Goal: Task Accomplishment & Management: Manage account settings

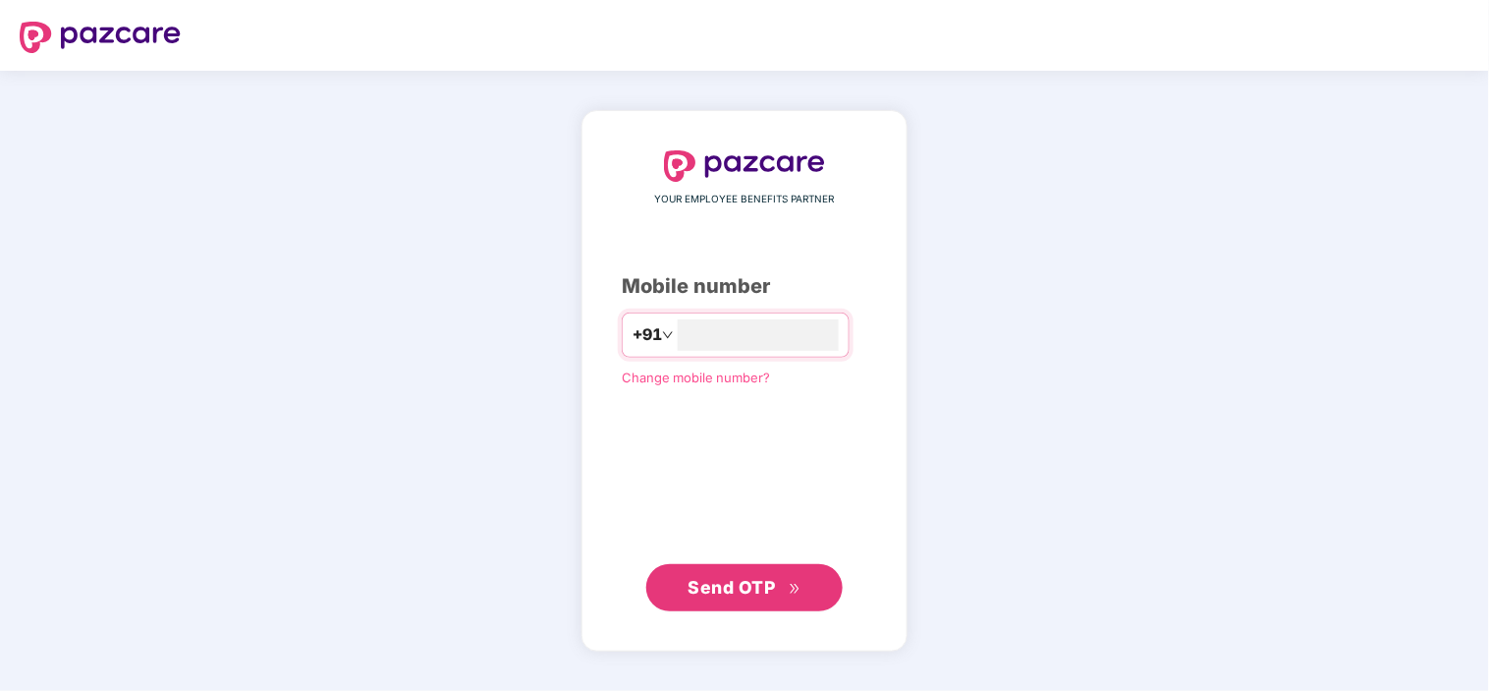
type input "**********"
click at [715, 583] on span "Send OTP" at bounding box center [732, 587] width 87 height 21
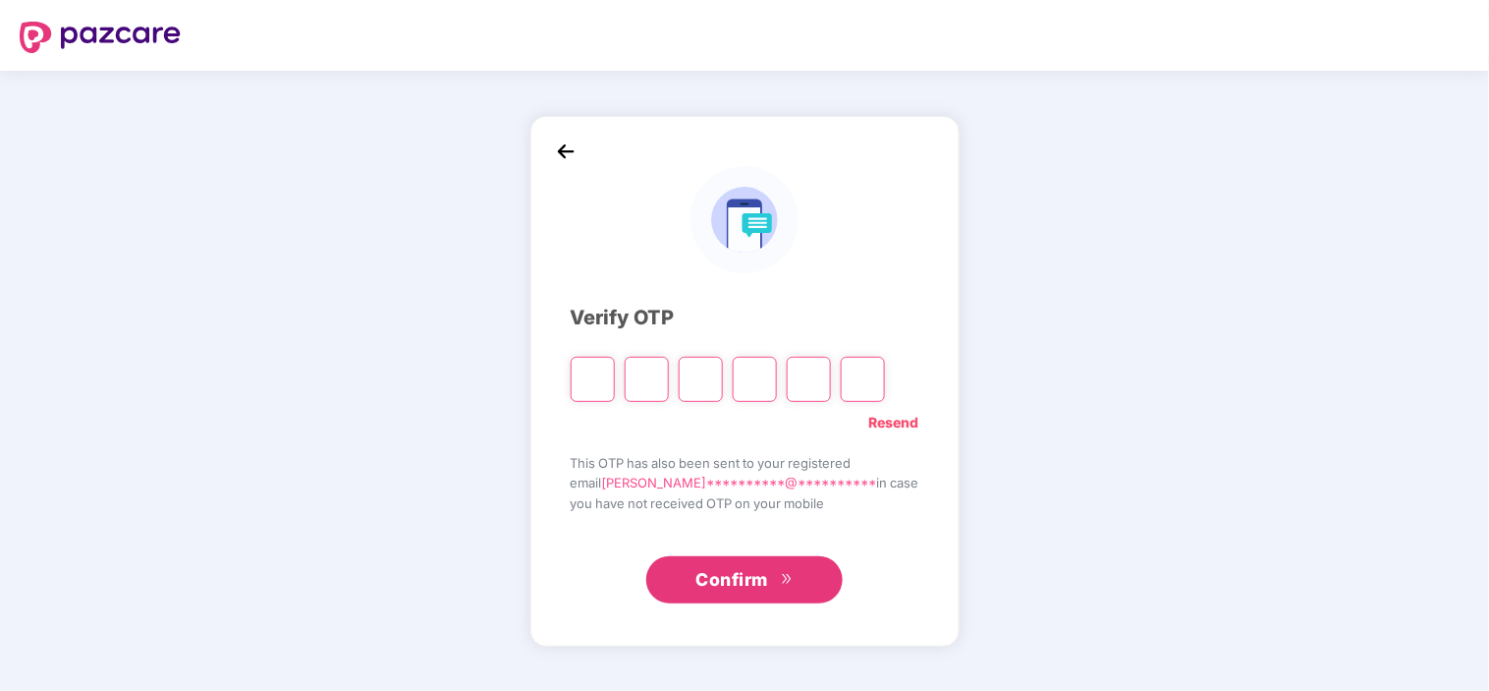
type input "*"
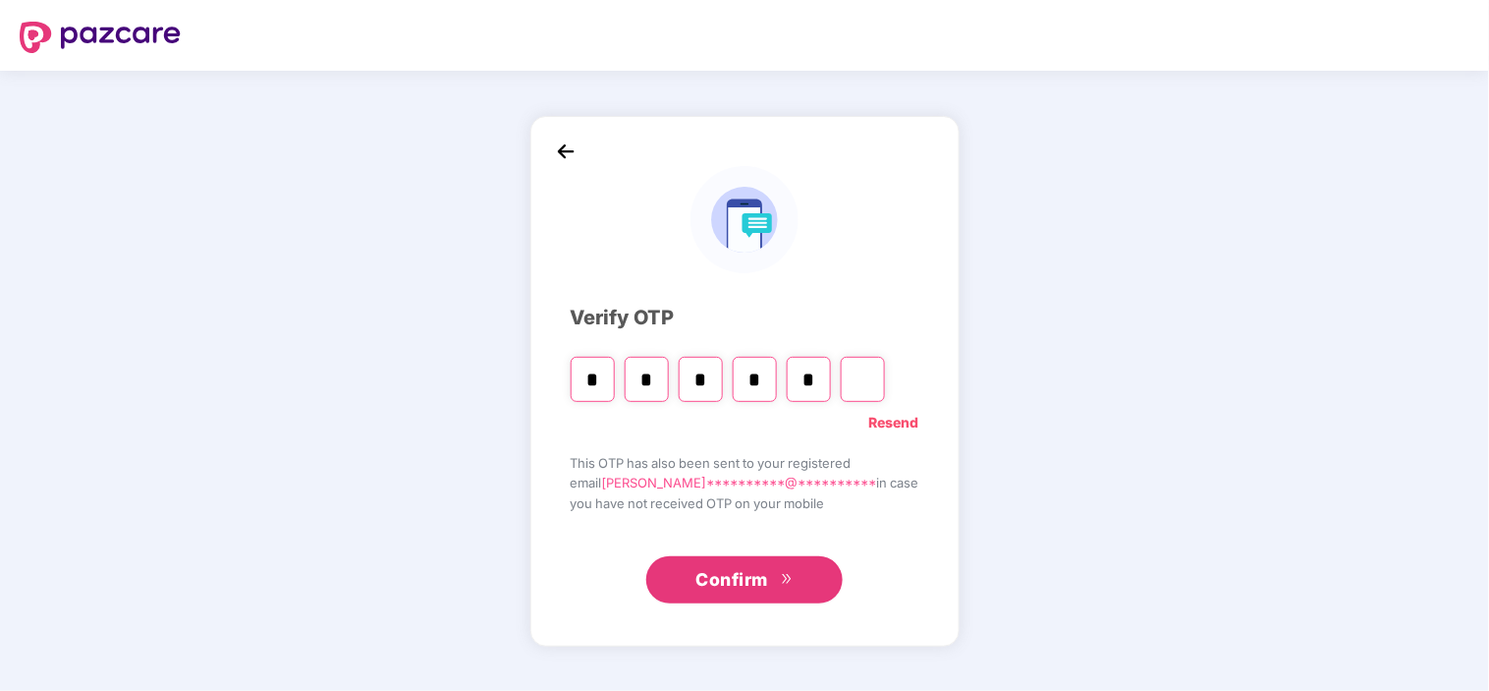
type input "*"
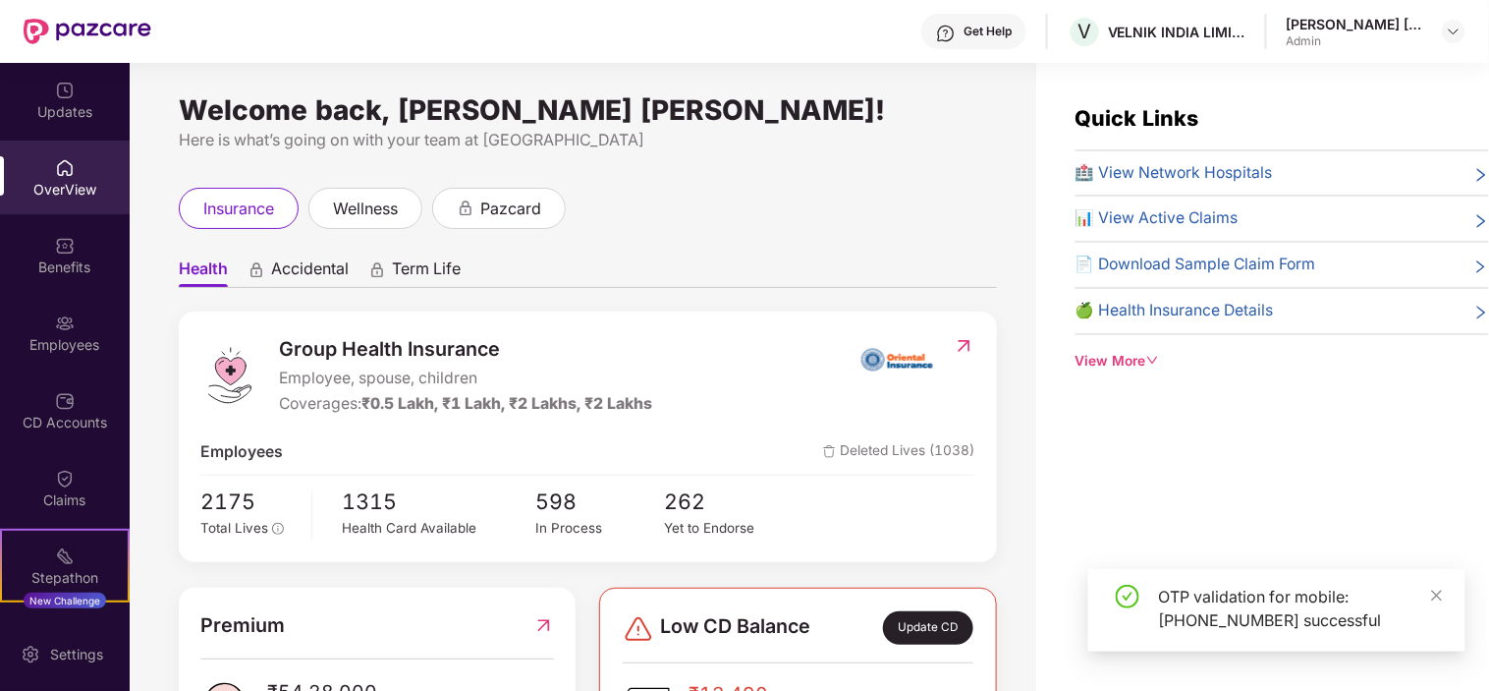
click at [54, 349] on div "Employees" at bounding box center [65, 345] width 130 height 20
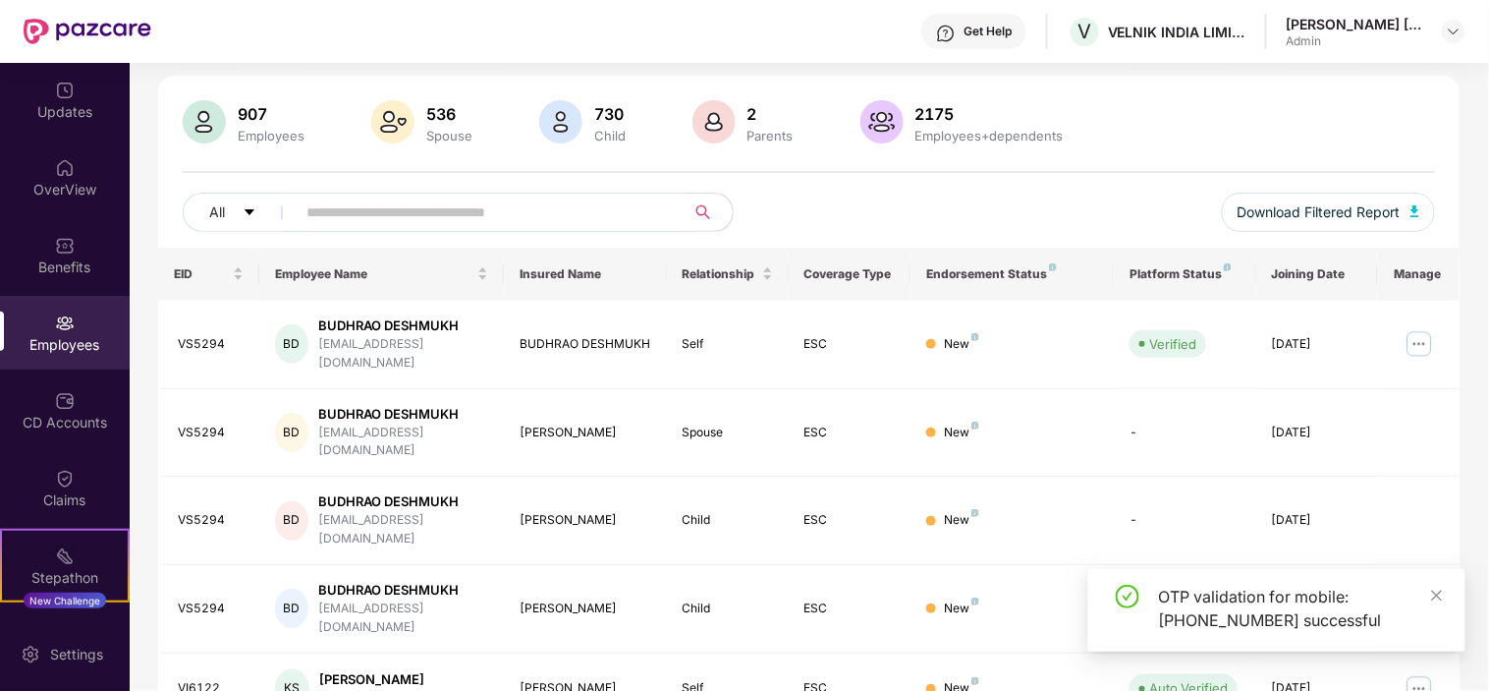
scroll to position [327, 0]
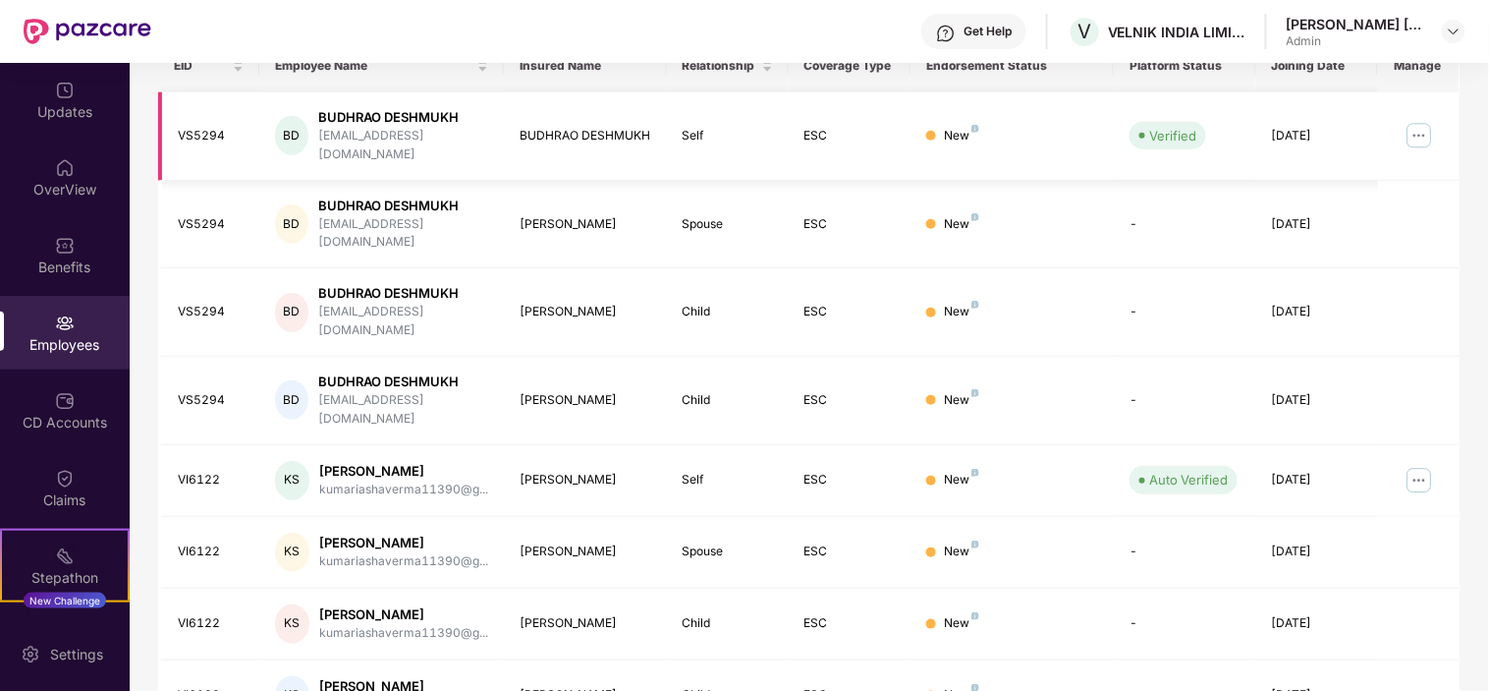
click at [1415, 131] on img at bounding box center [1419, 135] width 31 height 31
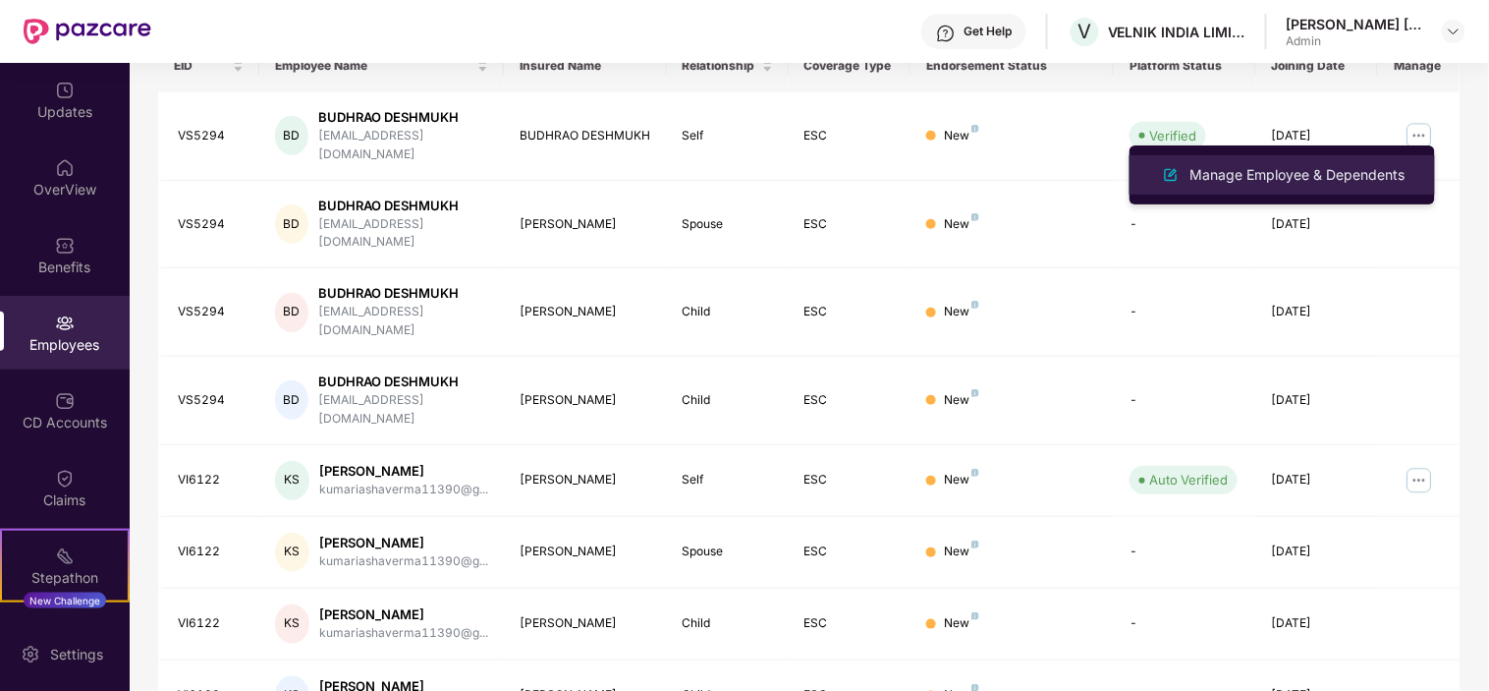
click at [1263, 182] on div "Manage Employee & Dependents" at bounding box center [1298, 175] width 223 height 22
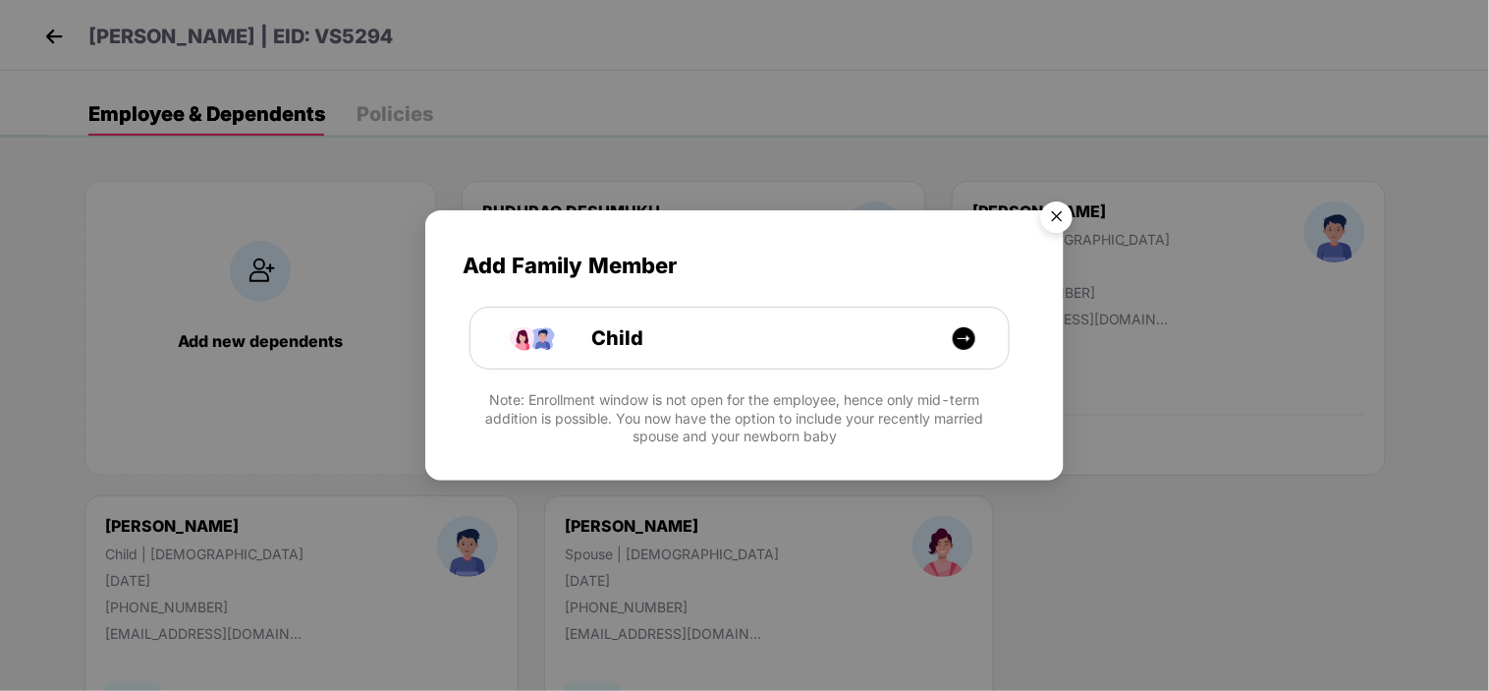
click at [1068, 217] on img "Close" at bounding box center [1056, 220] width 55 height 55
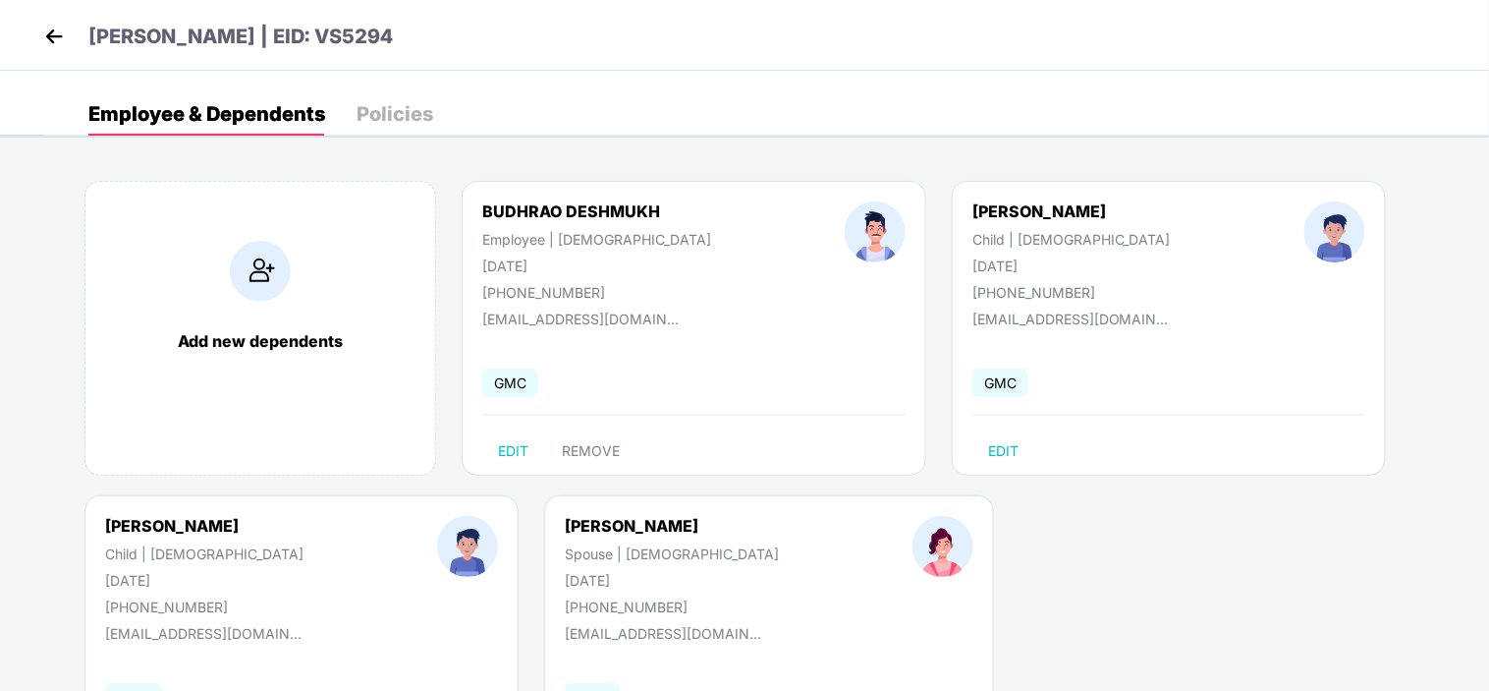
click at [60, 35] on img at bounding box center [53, 36] width 29 height 29
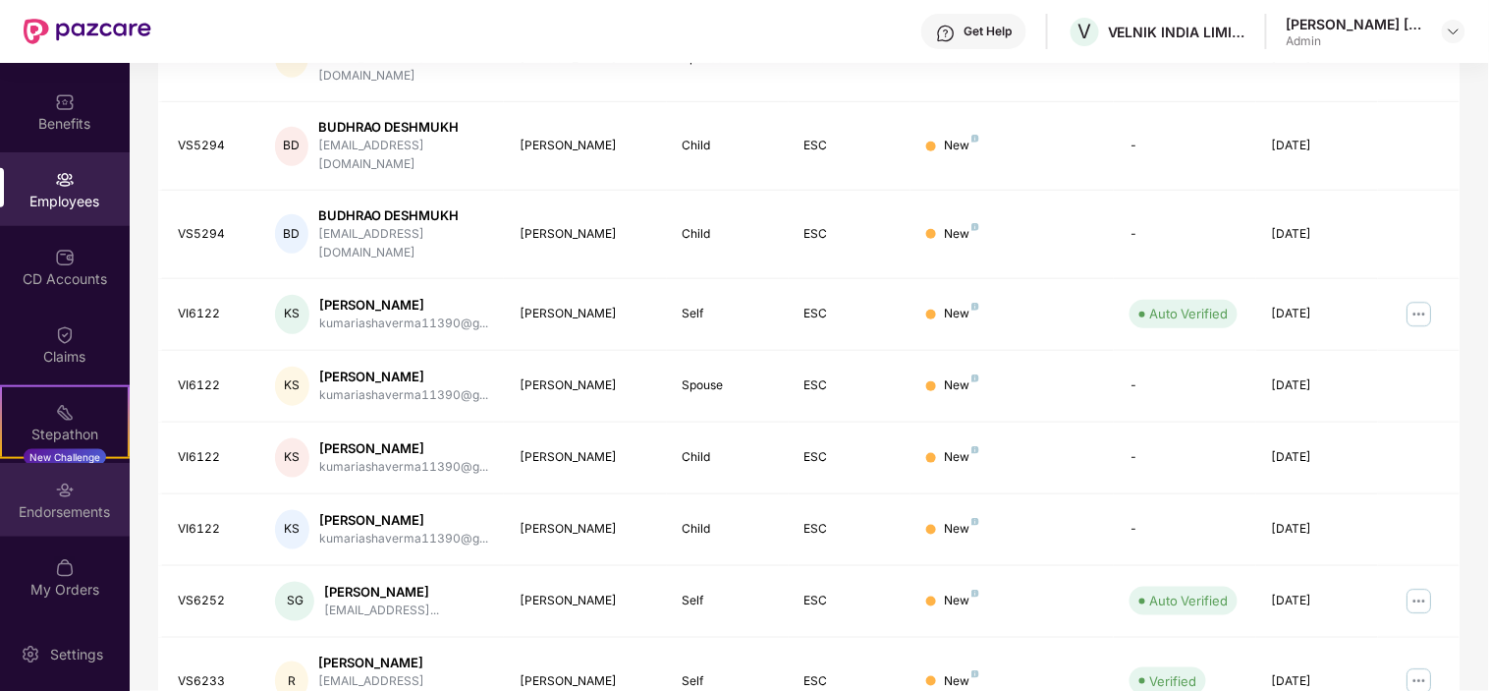
scroll to position [517, 0]
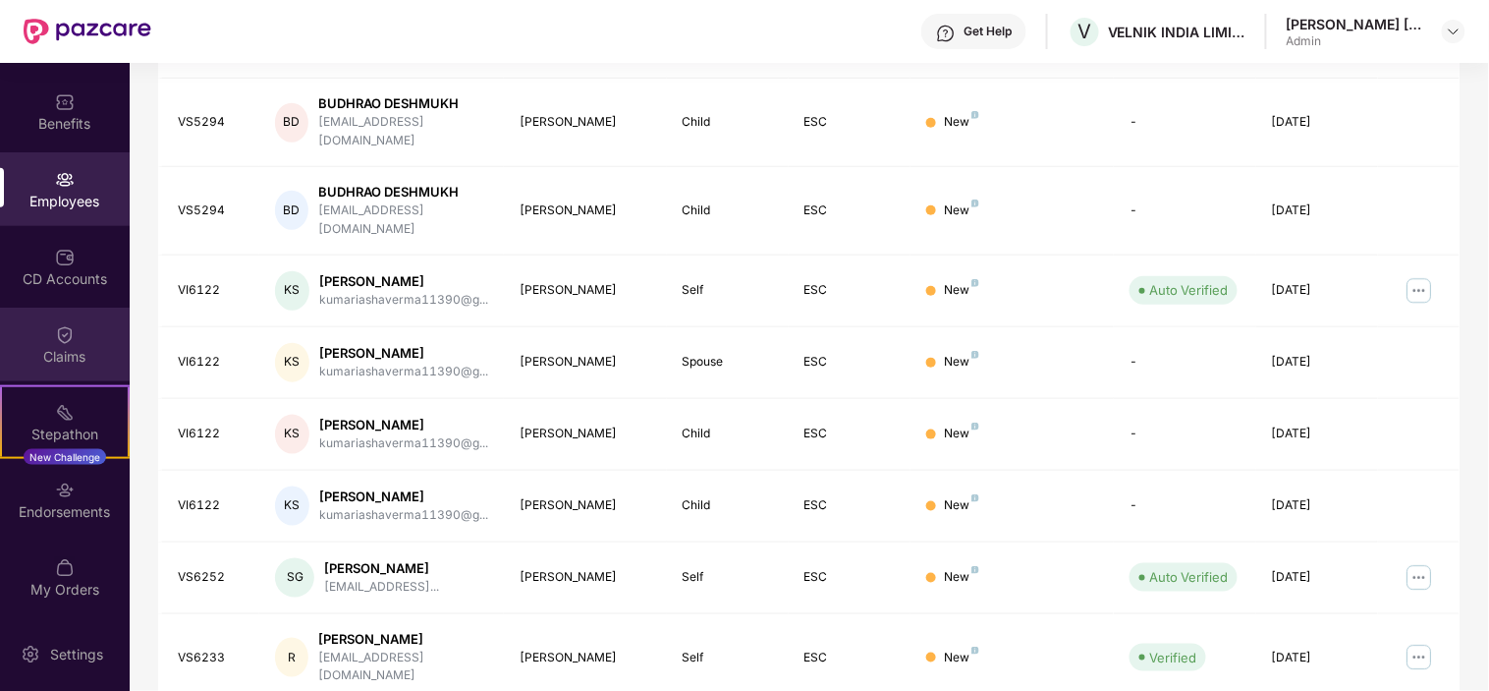
click at [55, 341] on img at bounding box center [65, 335] width 20 height 20
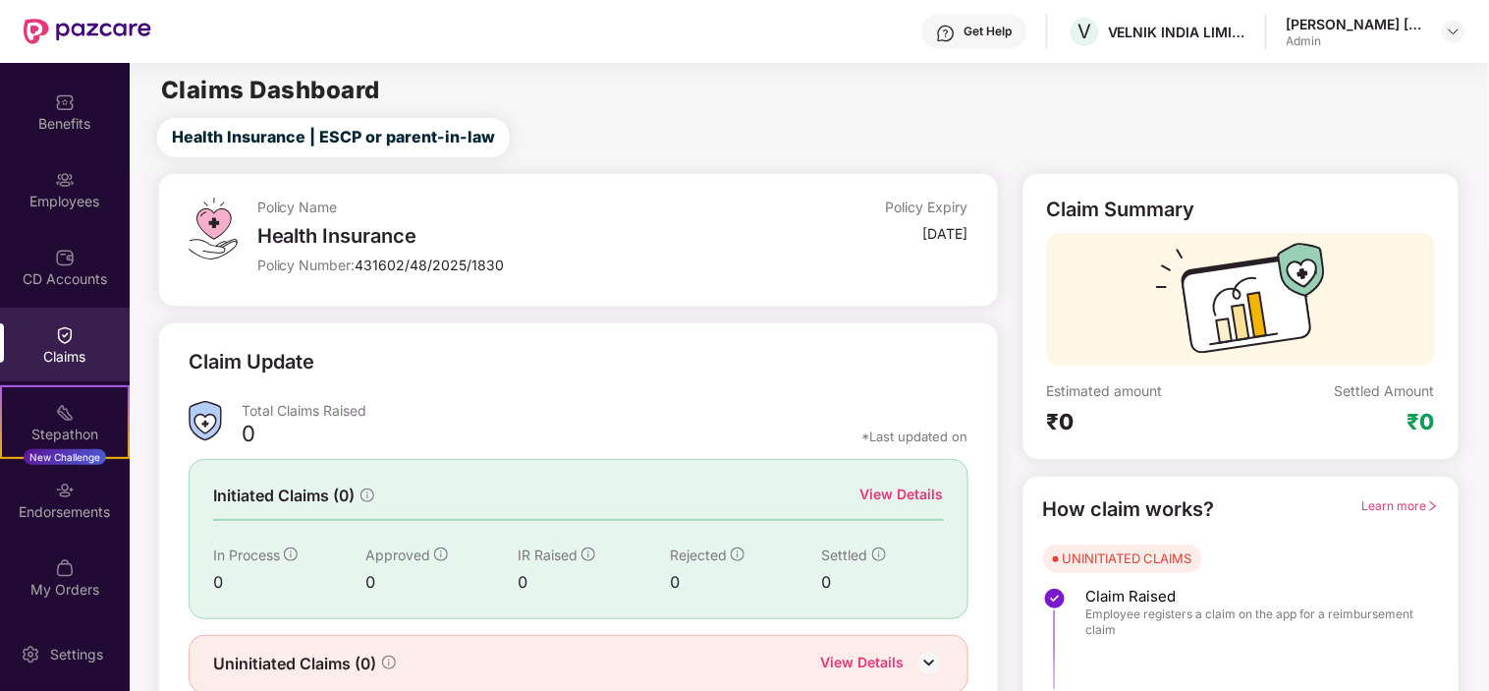
scroll to position [79, 0]
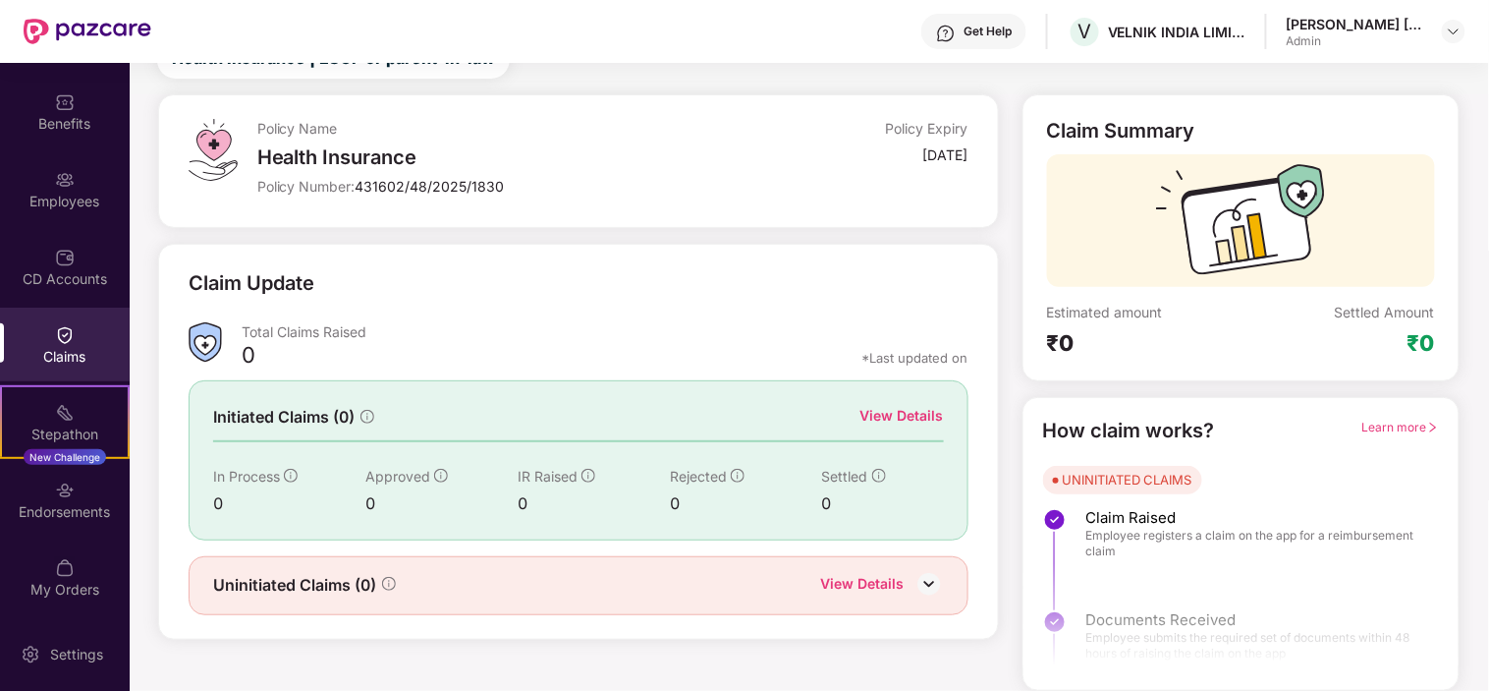
click at [835, 288] on div "Claim Update" at bounding box center [578, 295] width 779 height 54
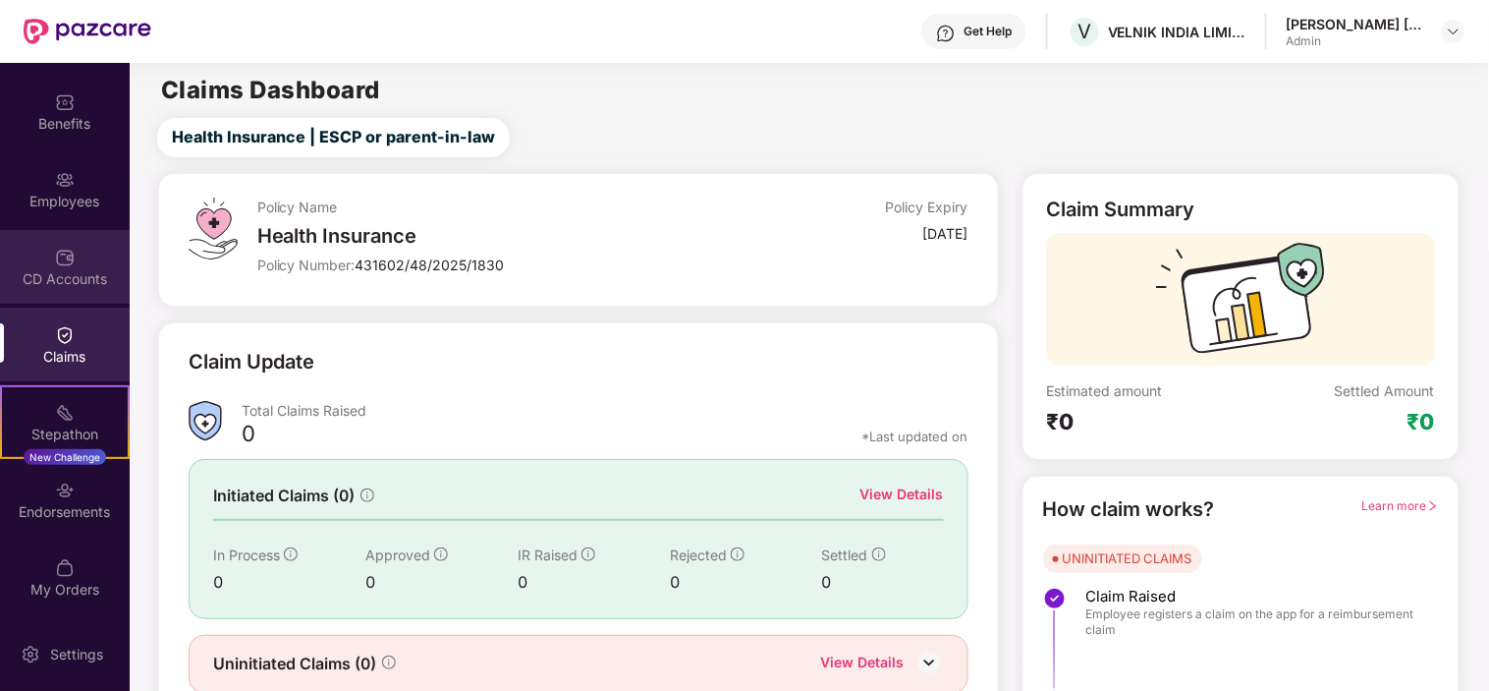
scroll to position [0, 0]
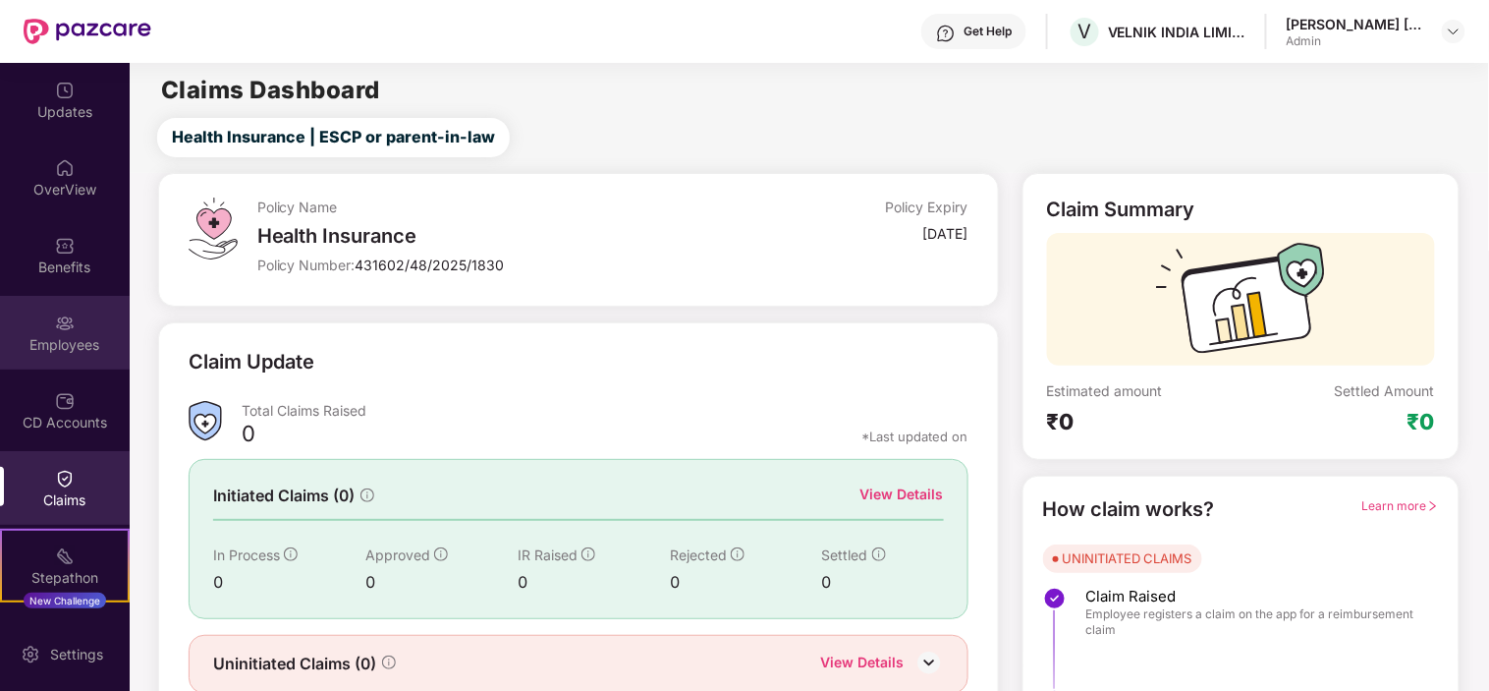
click at [72, 352] on div "Employees" at bounding box center [65, 345] width 130 height 20
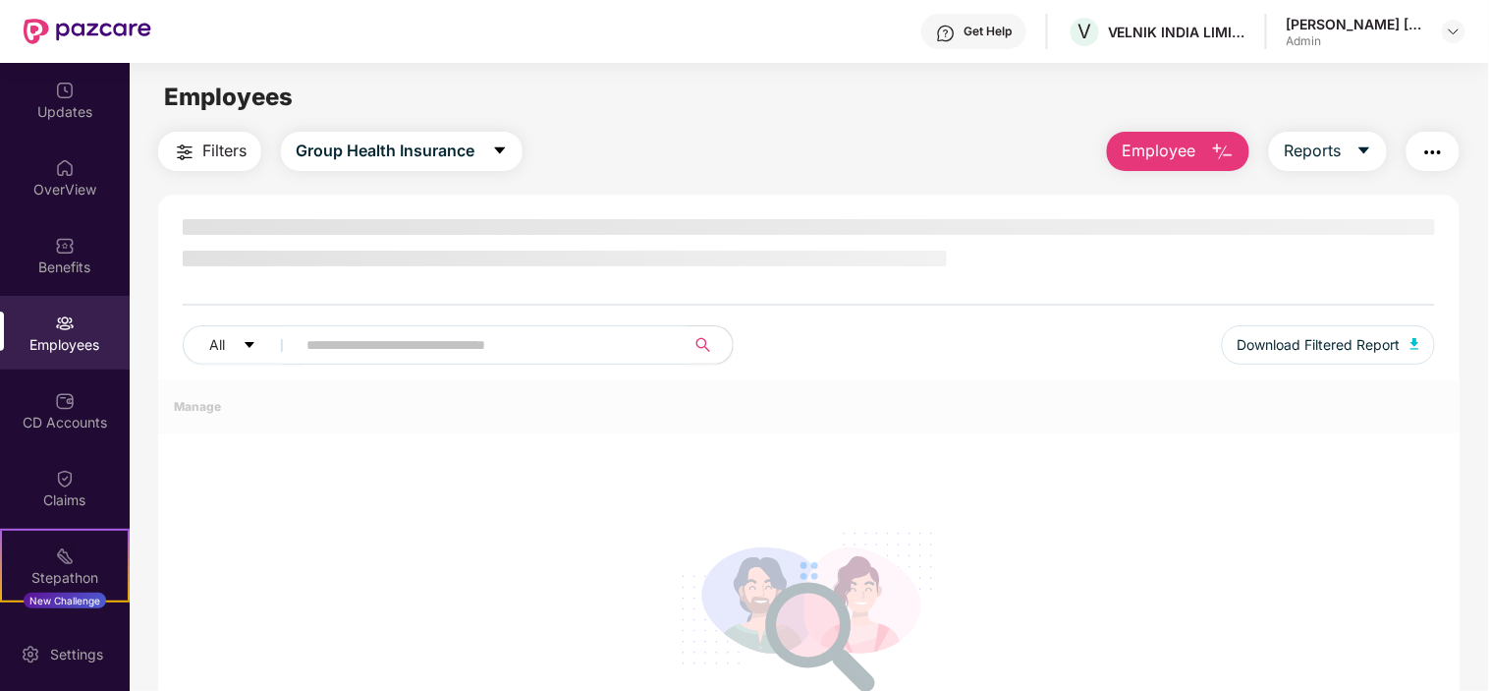
click at [338, 339] on input "text" at bounding box center [482, 344] width 353 height 29
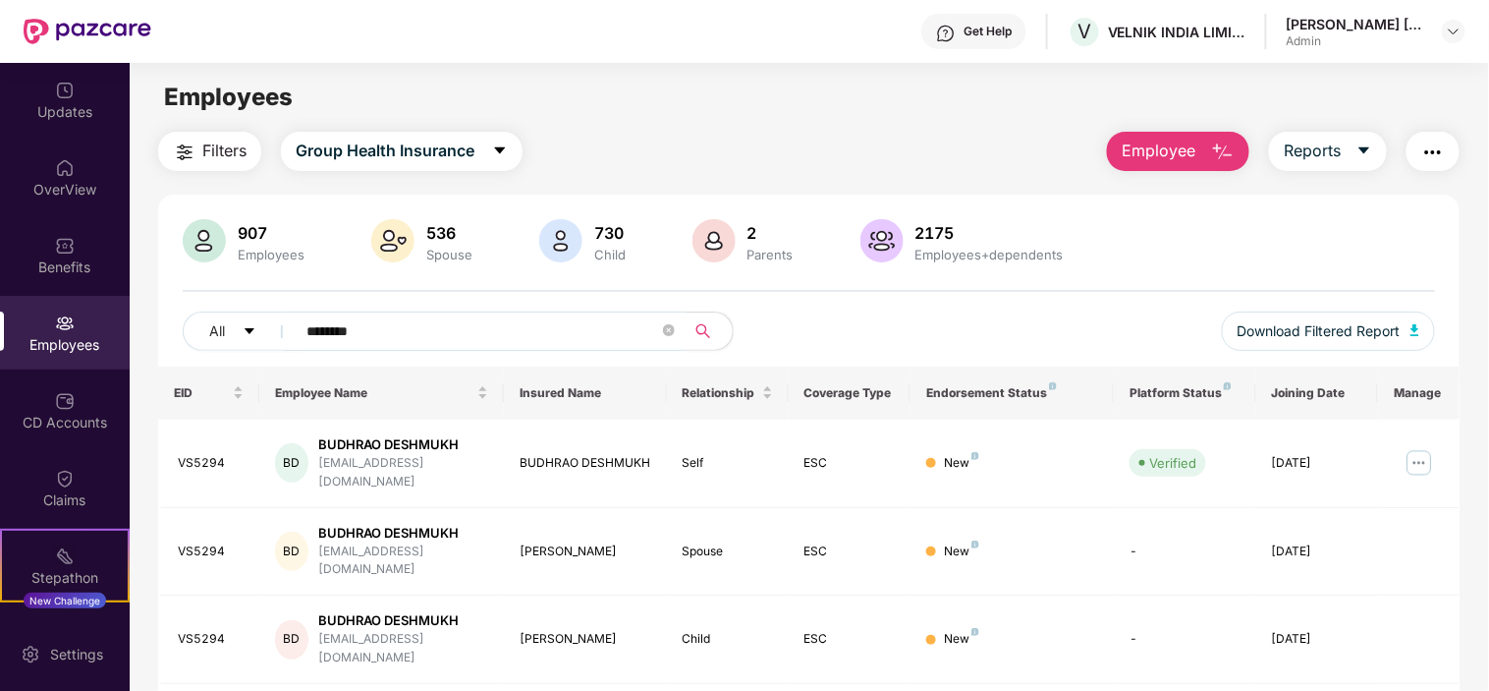
type input "********"
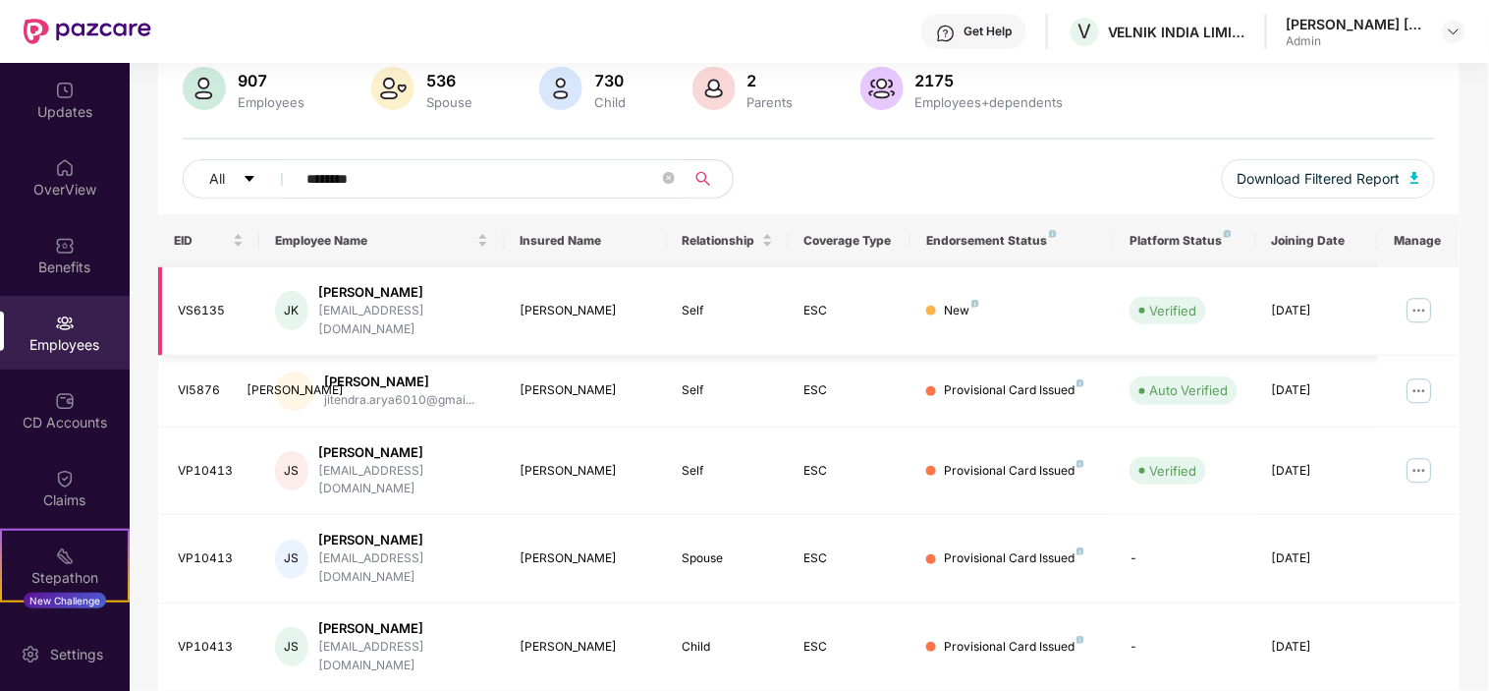
scroll to position [436, 0]
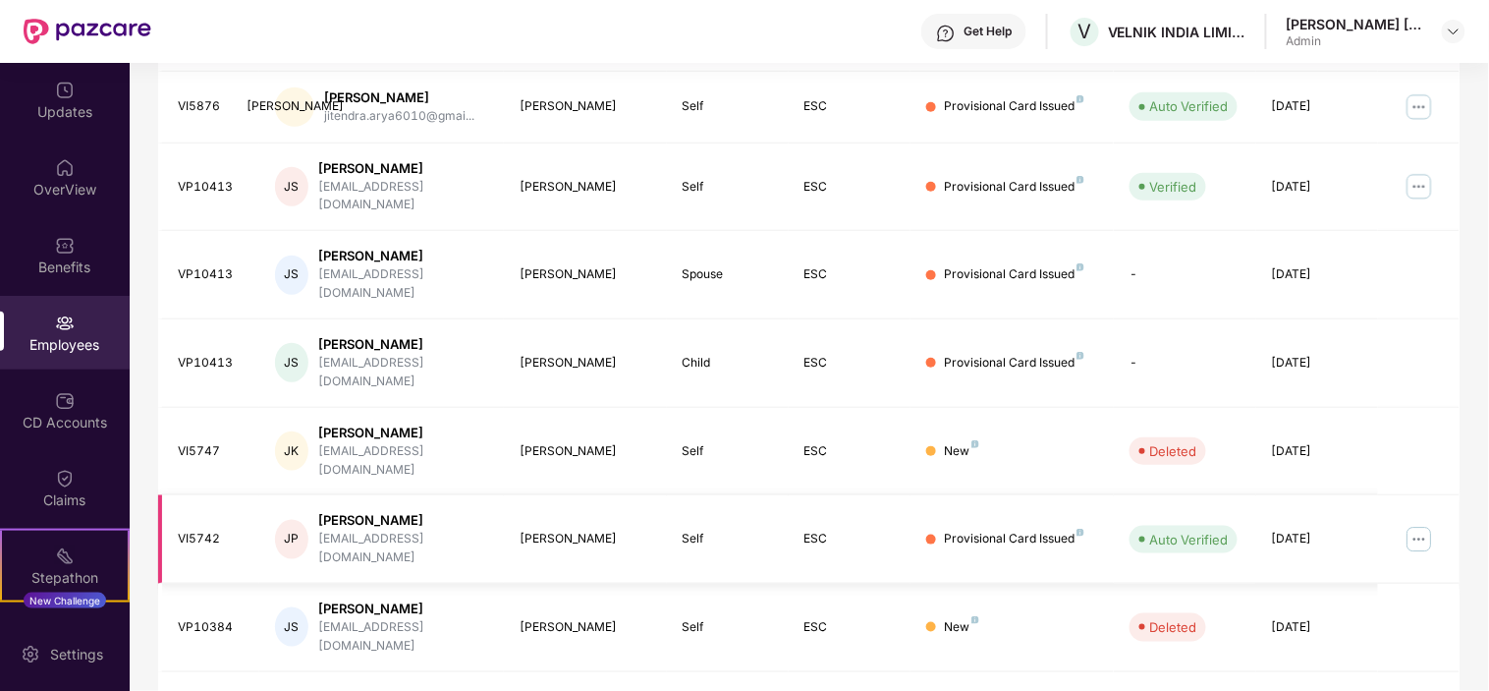
click at [1430, 524] on img at bounding box center [1419, 539] width 31 height 31
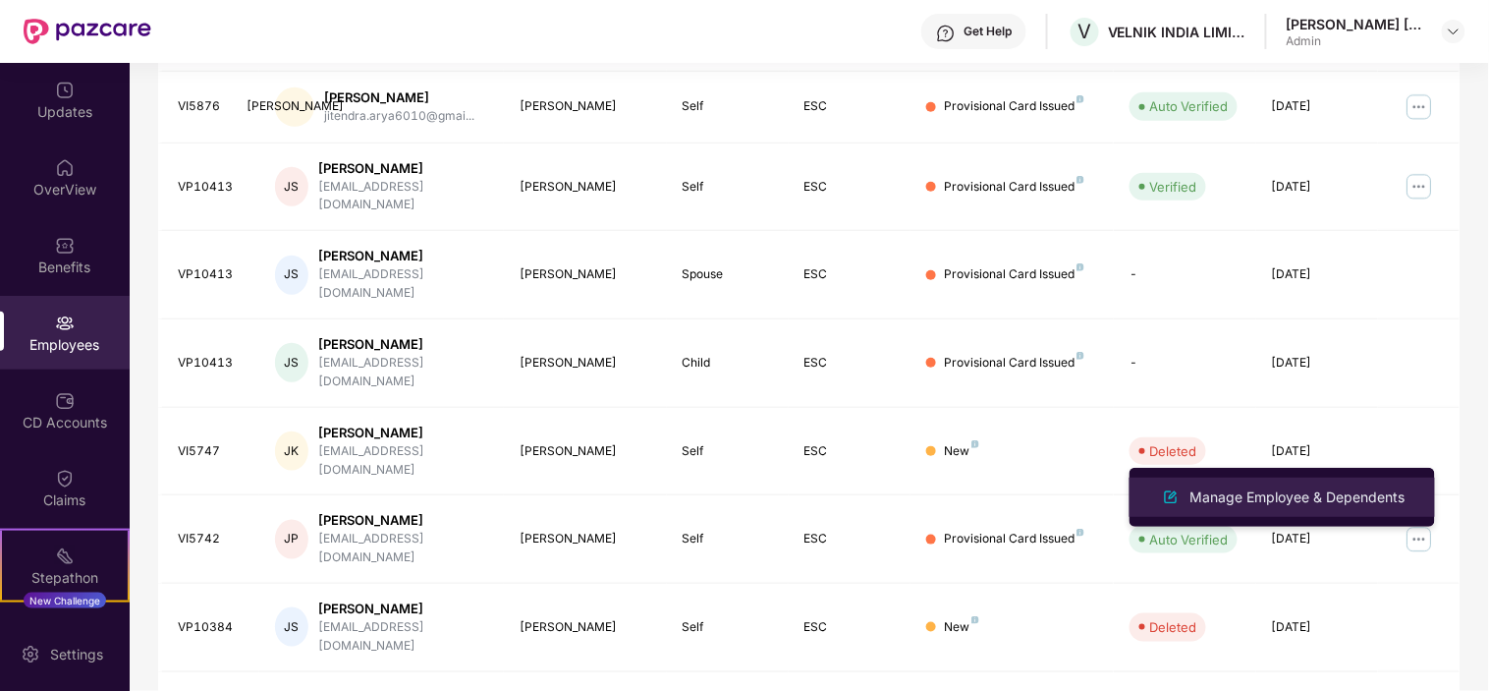
click at [1279, 498] on div "Manage Employee & Dependents" at bounding box center [1298, 497] width 223 height 22
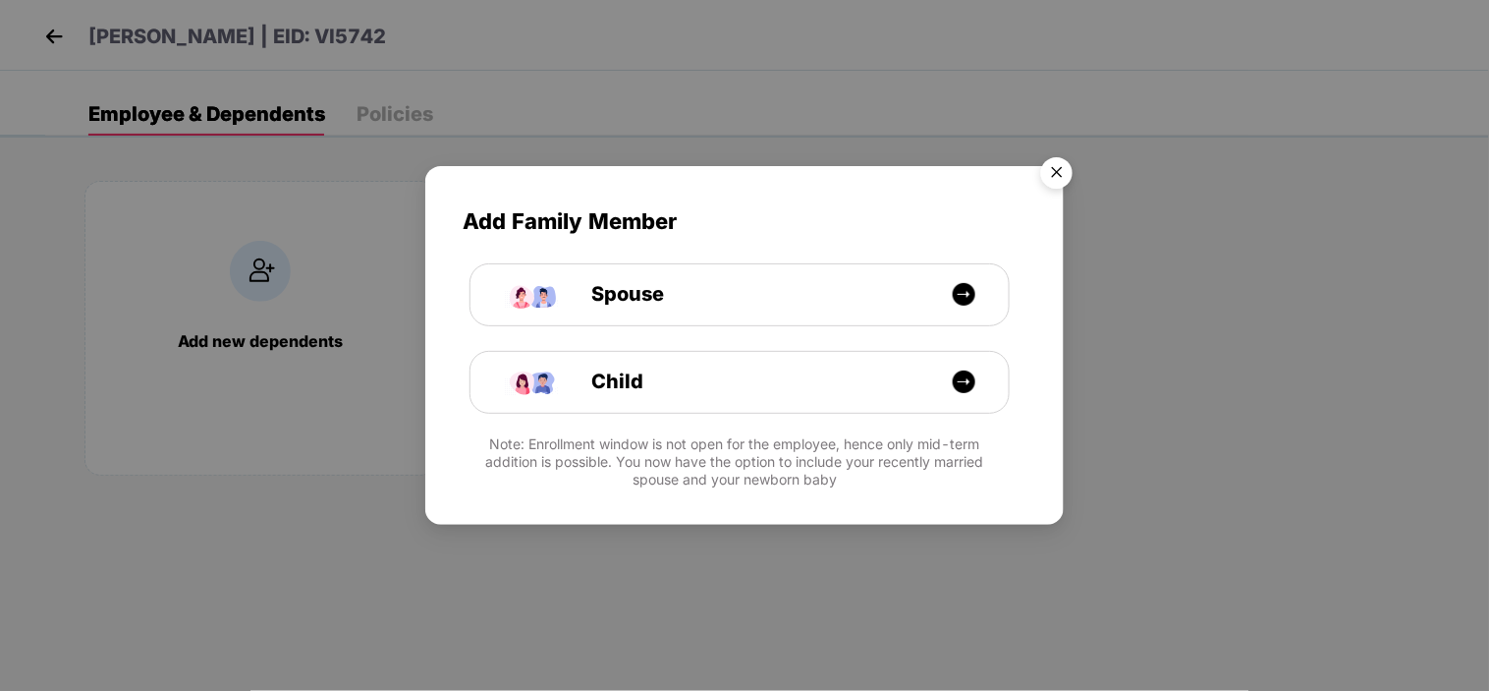
click at [1057, 178] on img "Close" at bounding box center [1056, 175] width 55 height 55
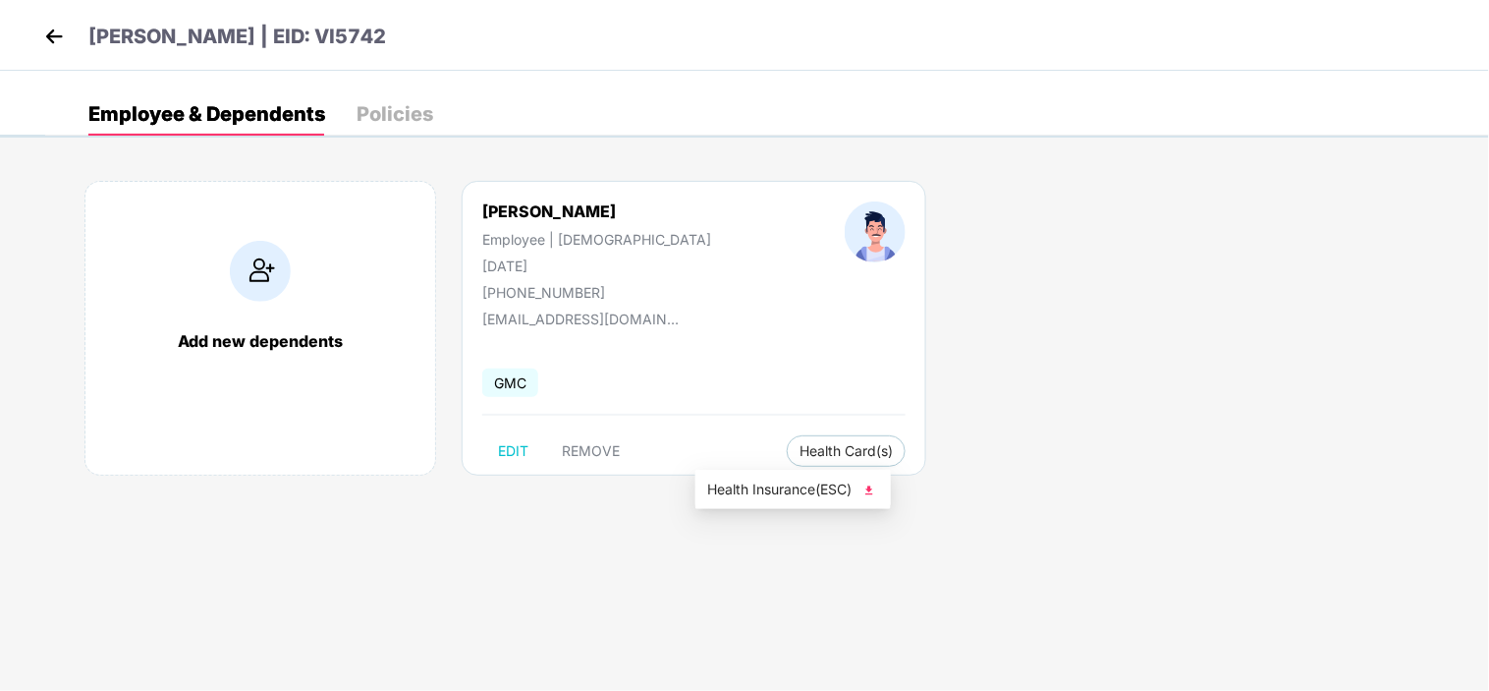
click at [778, 483] on span "Health Insurance(ESC)" at bounding box center [793, 489] width 172 height 22
click at [46, 39] on img at bounding box center [53, 36] width 29 height 29
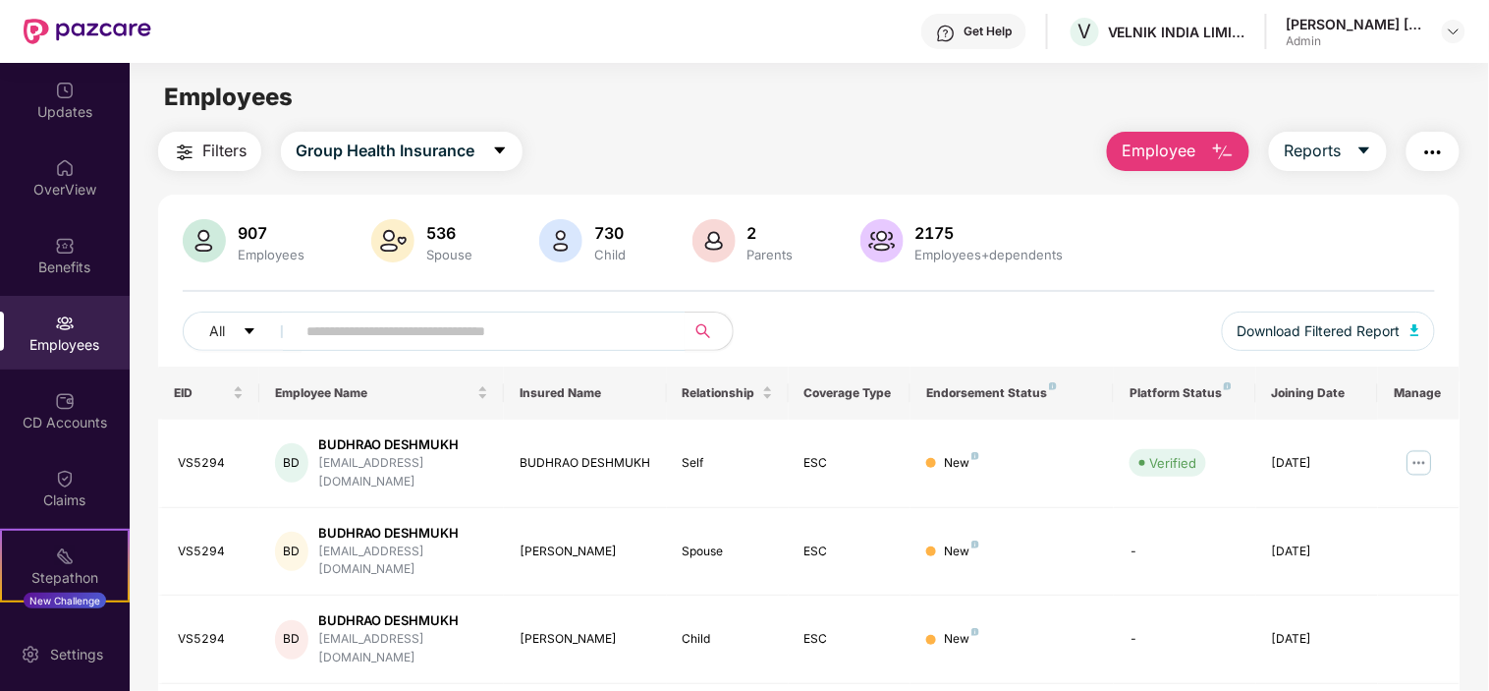
click at [349, 352] on div "All Download Filtered Report" at bounding box center [809, 338] width 1252 height 55
click at [351, 340] on input "text" at bounding box center [482, 330] width 353 height 29
paste input "******"
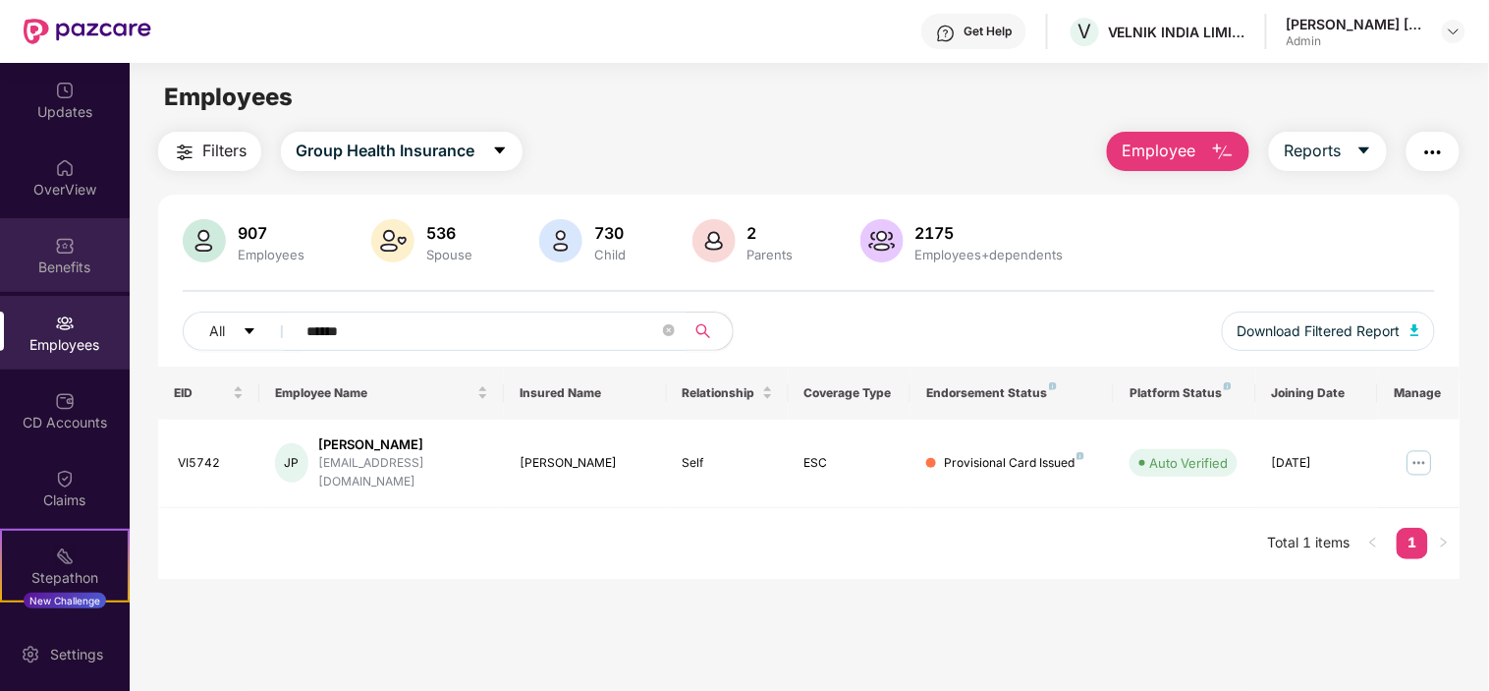
drag, startPoint x: 250, startPoint y: 319, endPoint x: 47, endPoint y: 290, distance: 205.5
click at [47, 290] on div "Updates OverView Benefits Employees CD Accounts Claims Stepathon New Challenge …" at bounding box center [744, 377] width 1489 height 628
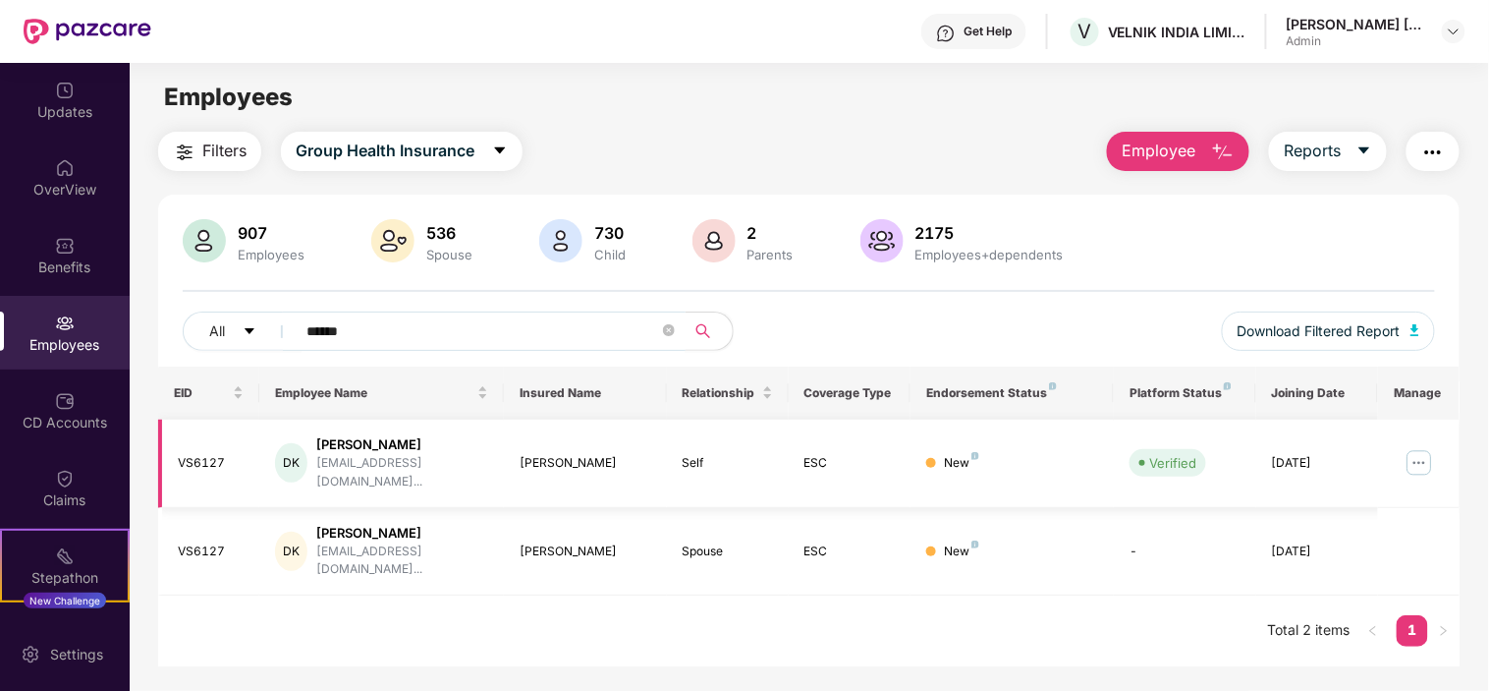
type input "******"
click at [1416, 453] on img at bounding box center [1419, 462] width 31 height 31
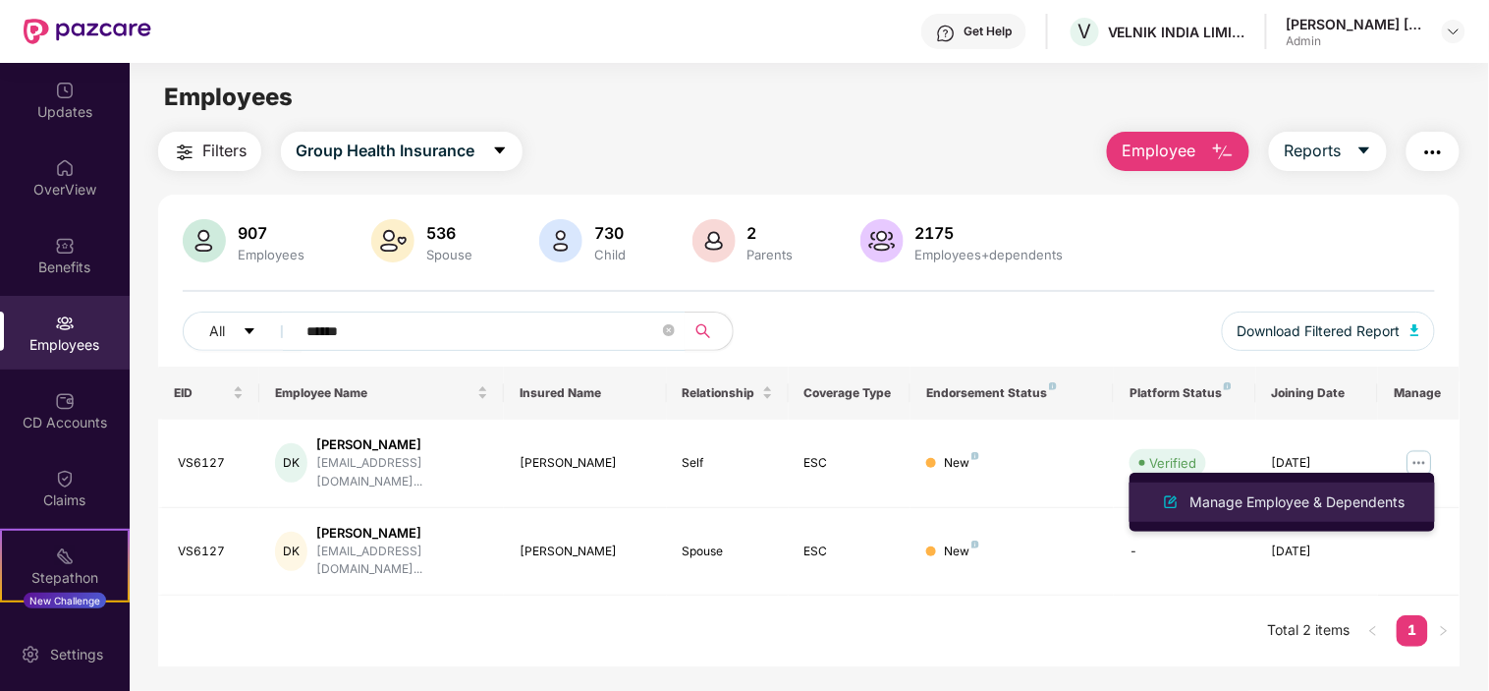
click at [1232, 506] on div "Manage Employee & Dependents" at bounding box center [1298, 502] width 223 height 22
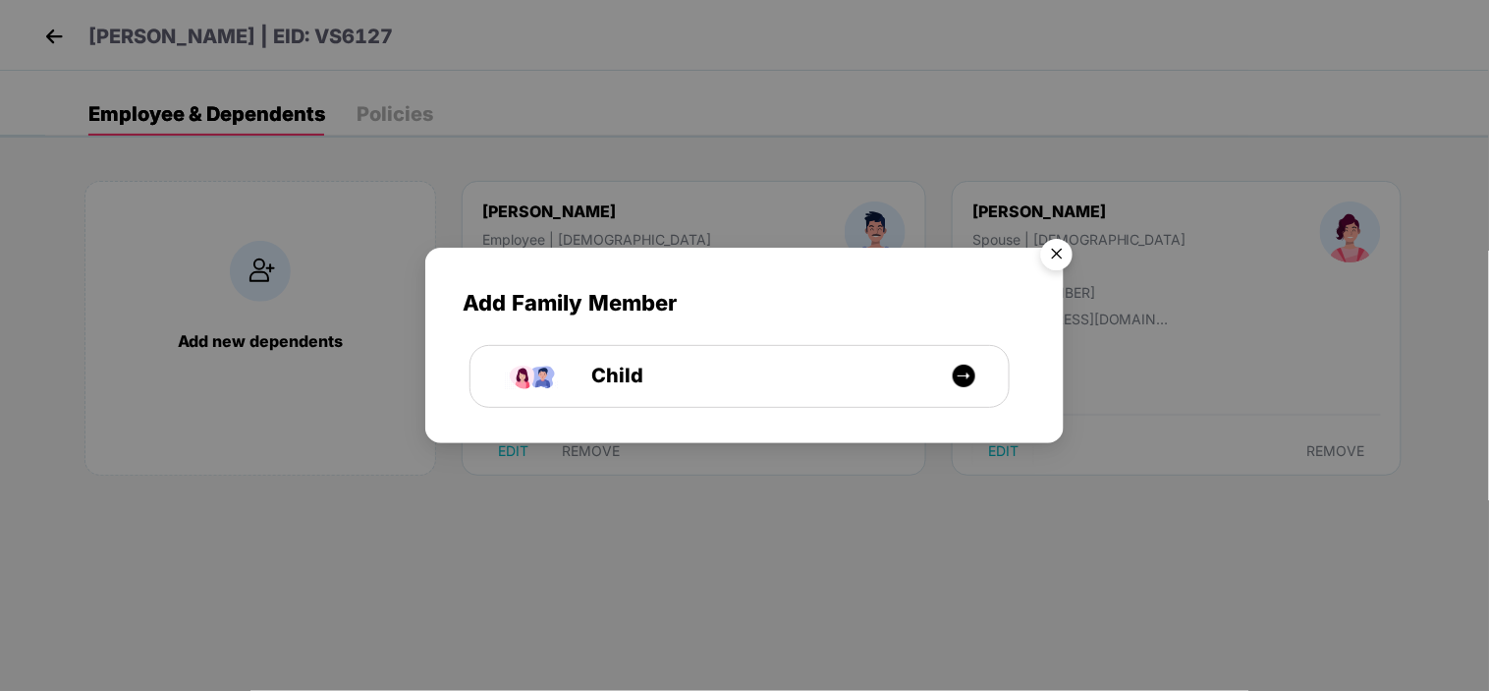
click at [1052, 257] on img "Close" at bounding box center [1056, 257] width 55 height 55
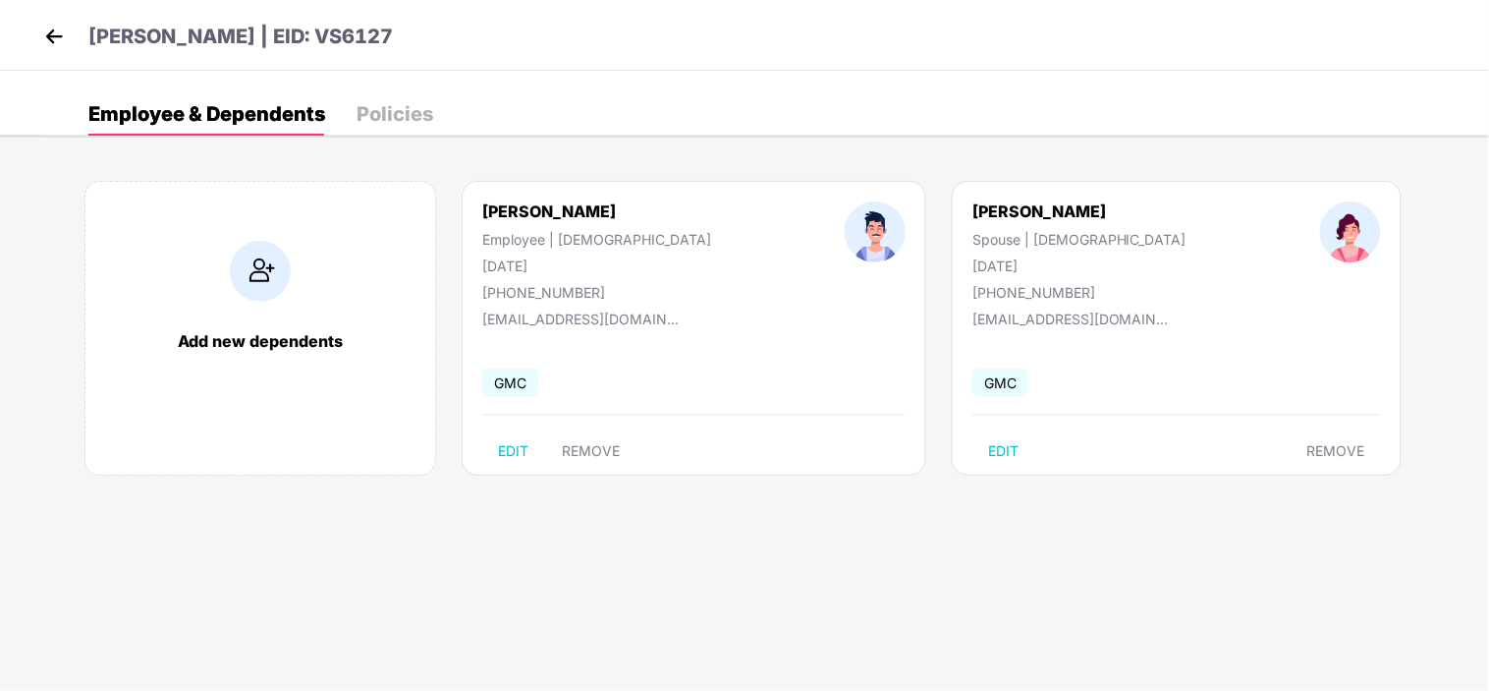
click at [47, 42] on img at bounding box center [53, 36] width 29 height 29
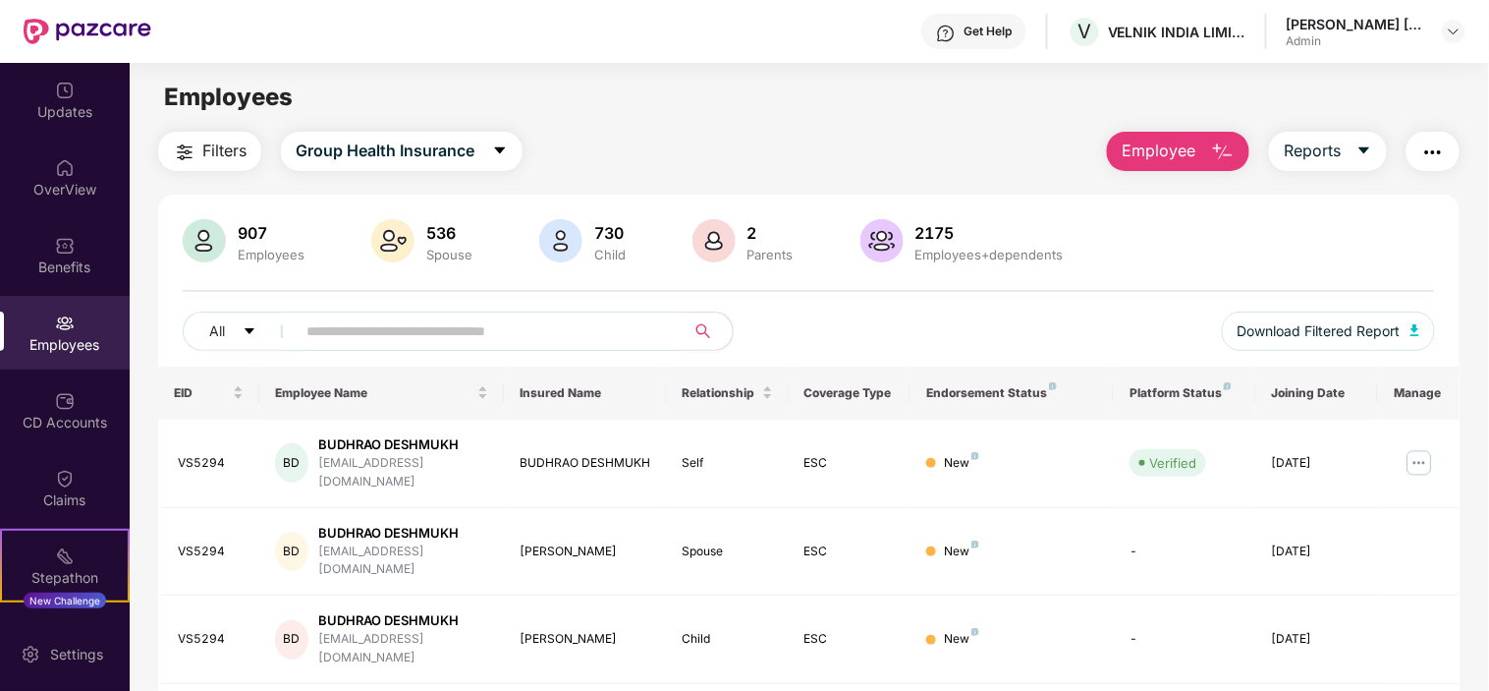
click at [73, 308] on div "Employees" at bounding box center [65, 333] width 130 height 74
click at [76, 417] on div "CD Accounts" at bounding box center [65, 423] width 130 height 20
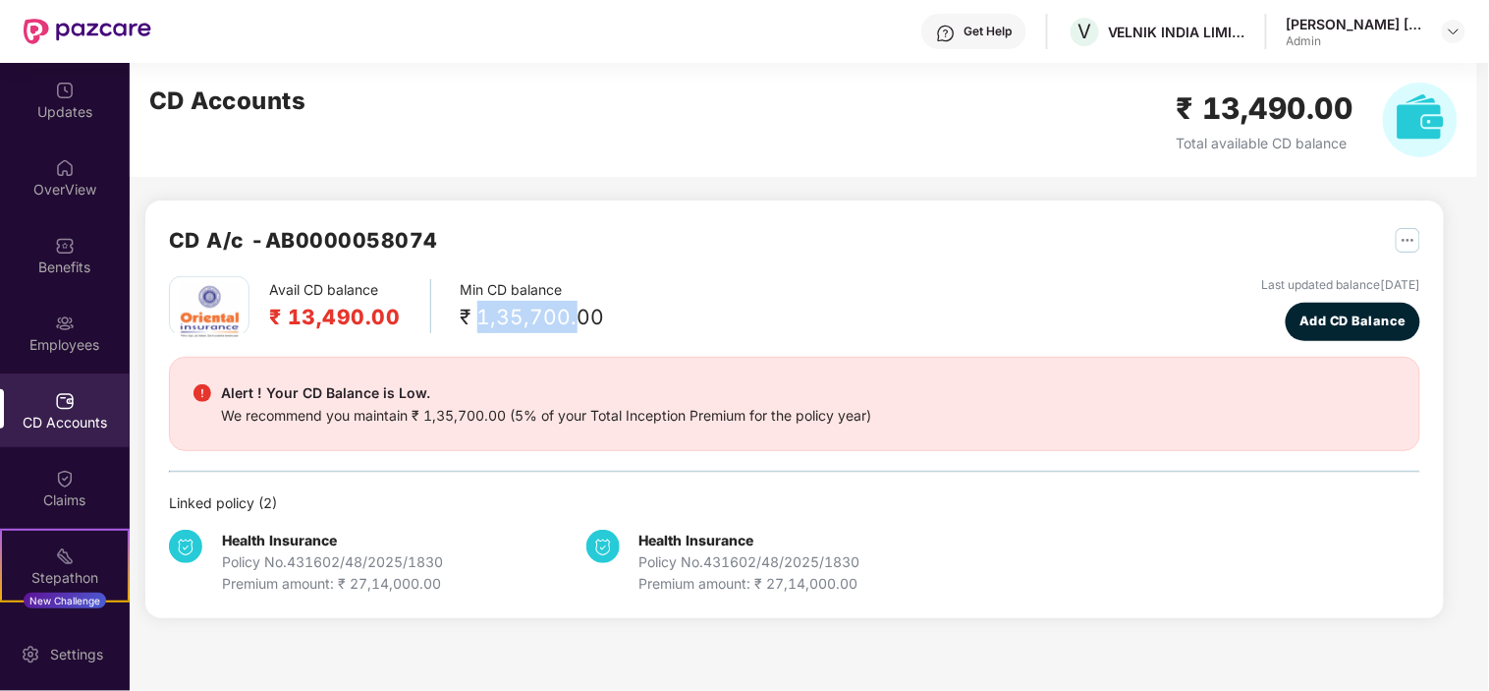
drag, startPoint x: 470, startPoint y: 320, endPoint x: 574, endPoint y: 330, distance: 104.6
click at [574, 330] on div "₹ 1,35,700.00" at bounding box center [533, 317] width 144 height 32
click at [589, 305] on div "₹ 1,35,700.00" at bounding box center [533, 317] width 144 height 32
drag, startPoint x: 459, startPoint y: 315, endPoint x: 597, endPoint y: 315, distance: 138.5
click at [597, 315] on div "Avail CD balance ₹ 13,490.00 Min CD balance ₹ 1,35,700.00 Last updated balance …" at bounding box center [794, 308] width 1251 height 65
